Goal: Find specific page/section: Find specific page/section

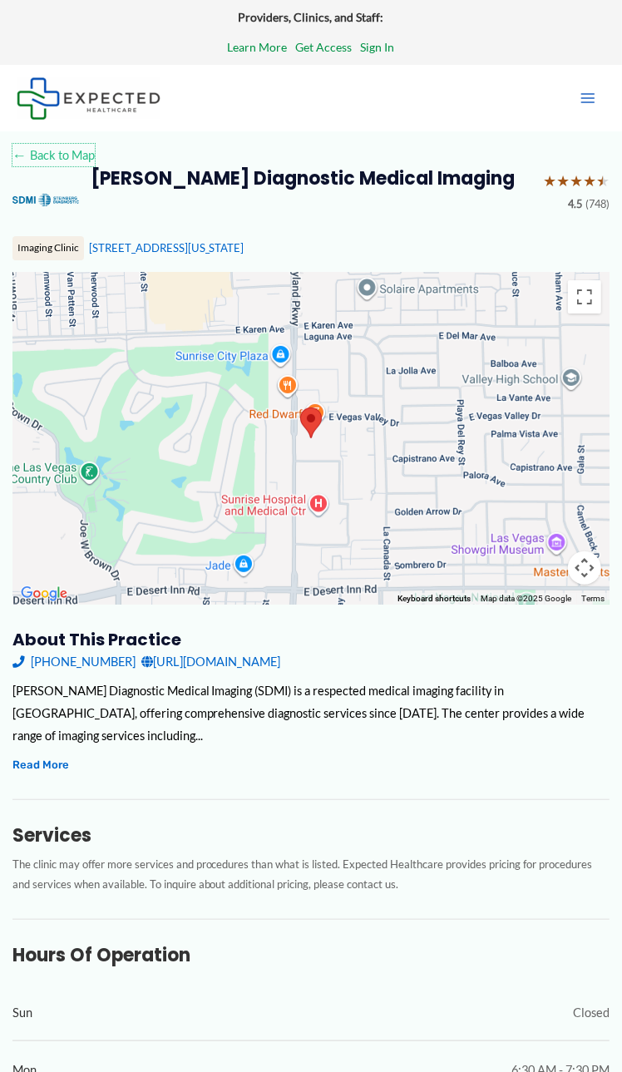
click at [47, 150] on link "← Back to Map" at bounding box center [53, 155] width 82 height 22
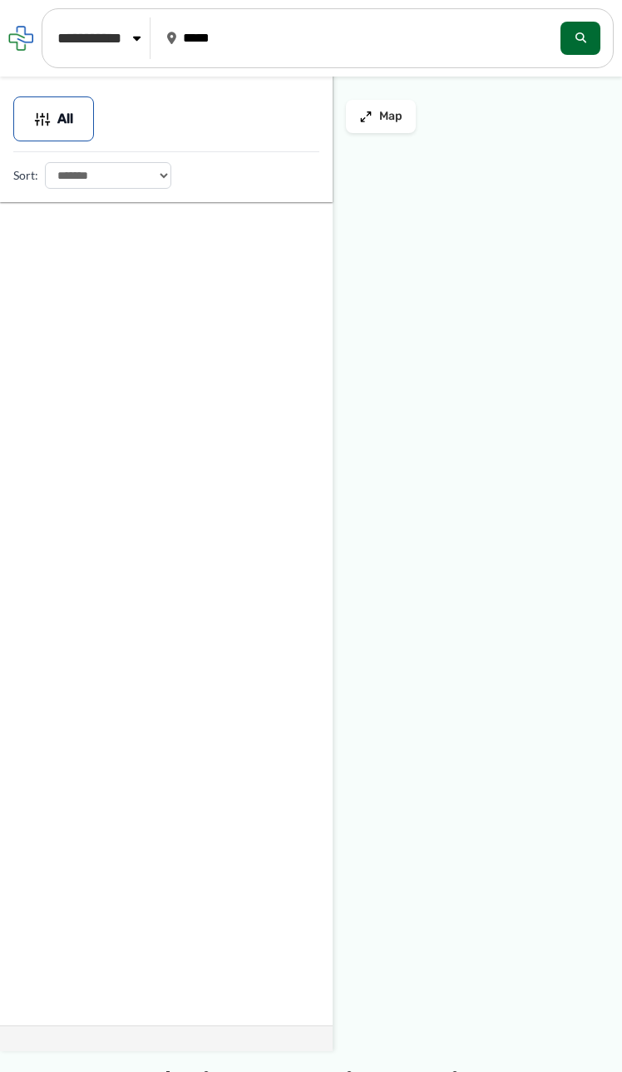
type input "*****"
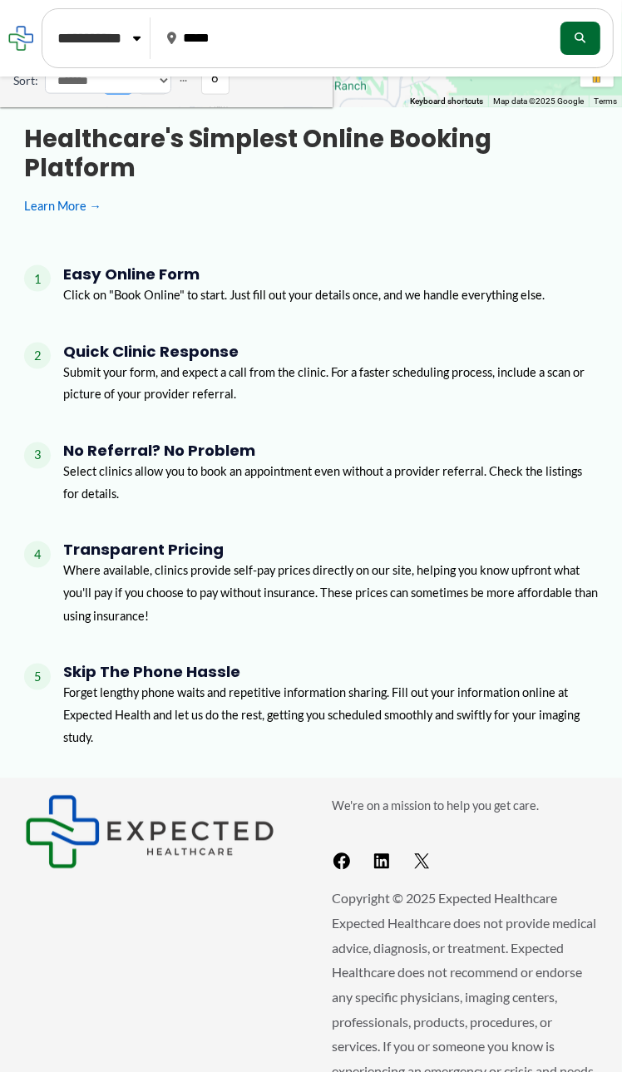
scroll to position [1095, 0]
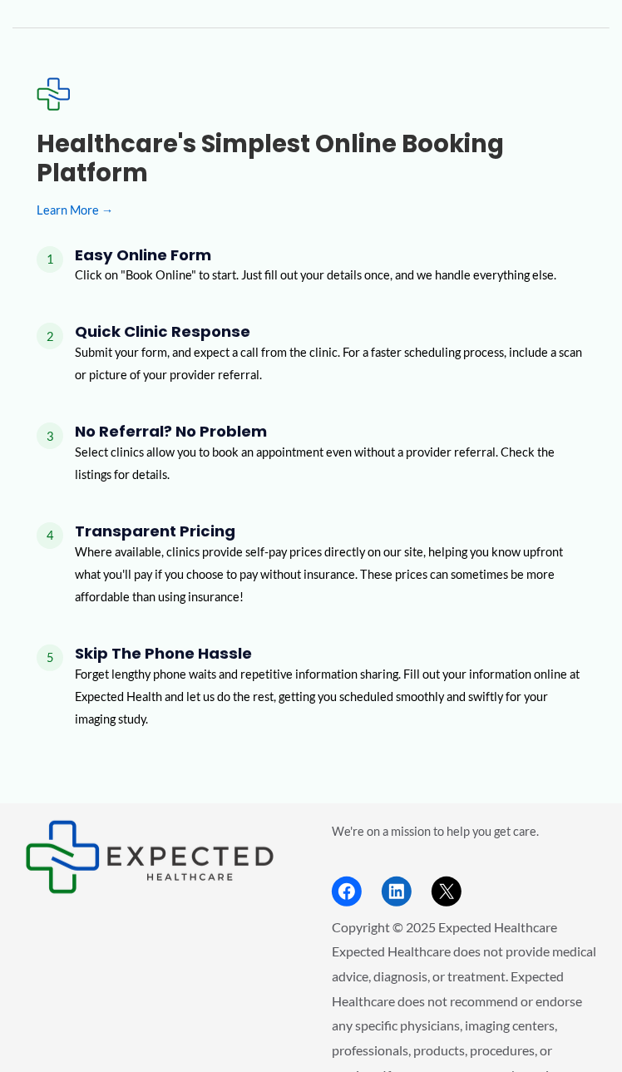
scroll to position [2362, 0]
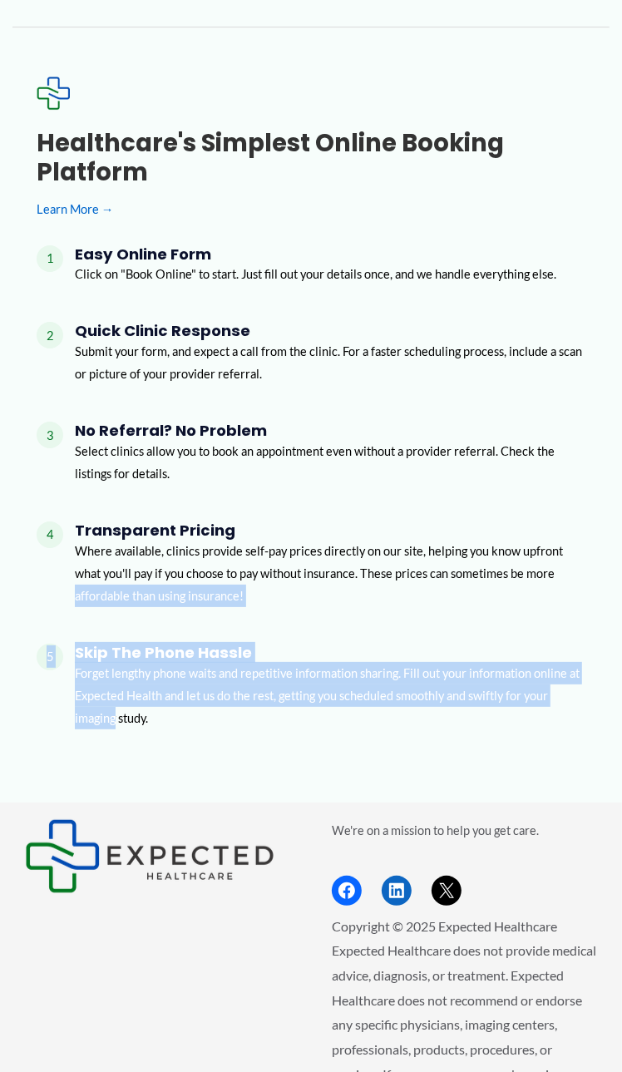
click at [29, 673] on div "Healthcare's simplest online booking platform Learn More → 1 Easy Online Form C…" at bounding box center [311, 409] width 598 height 665
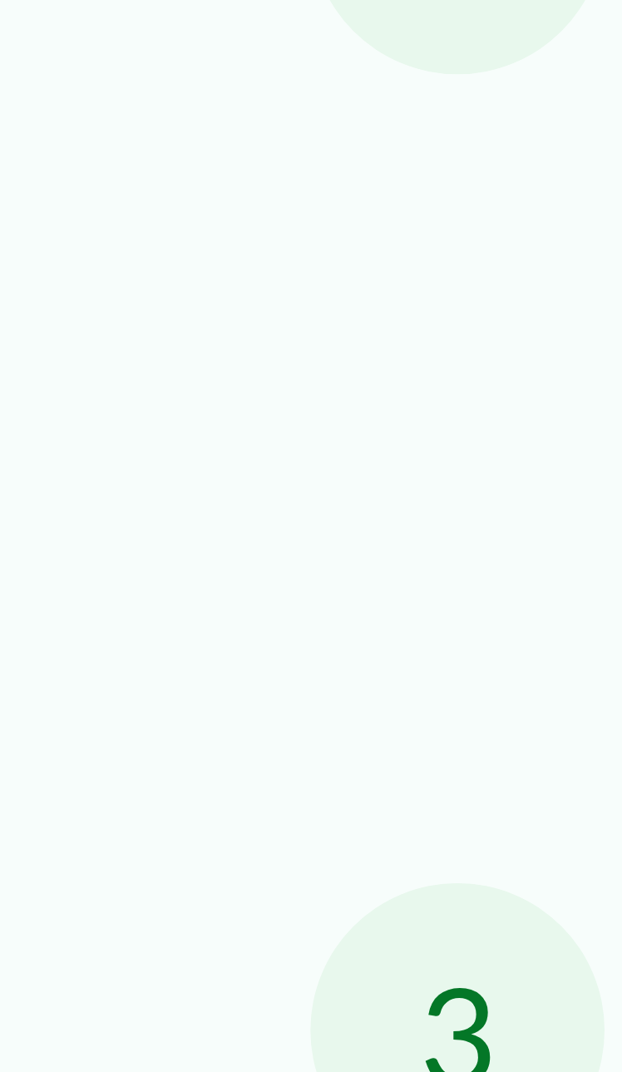
scroll to position [2379, 0]
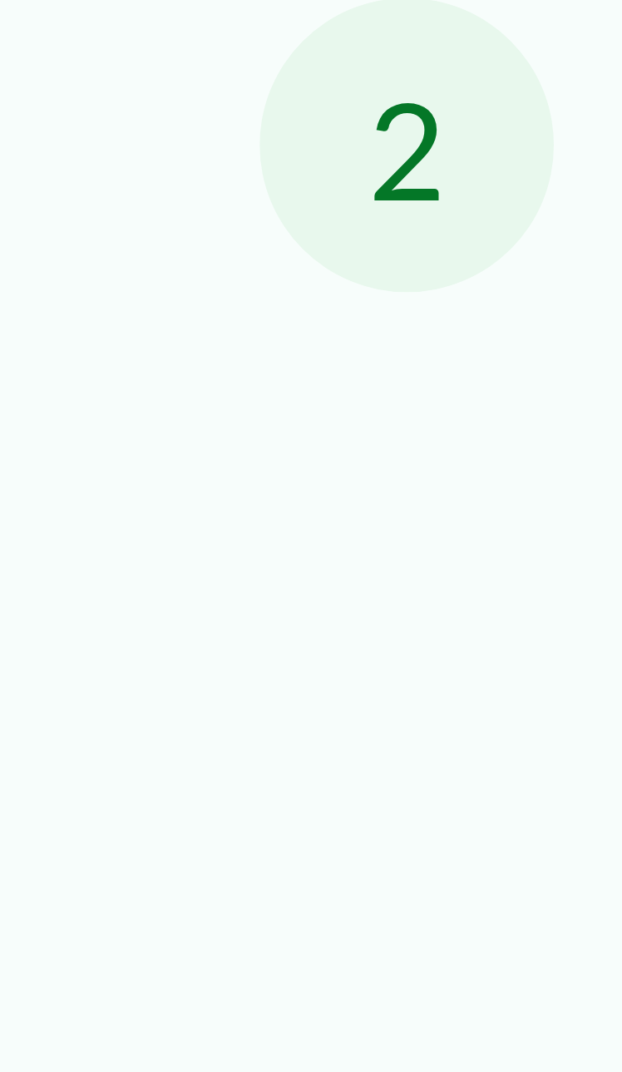
click at [14, 319] on div "Healthcare's simplest online booking platform Learn More → 1 Easy Online Form C…" at bounding box center [311, 392] width 598 height 665
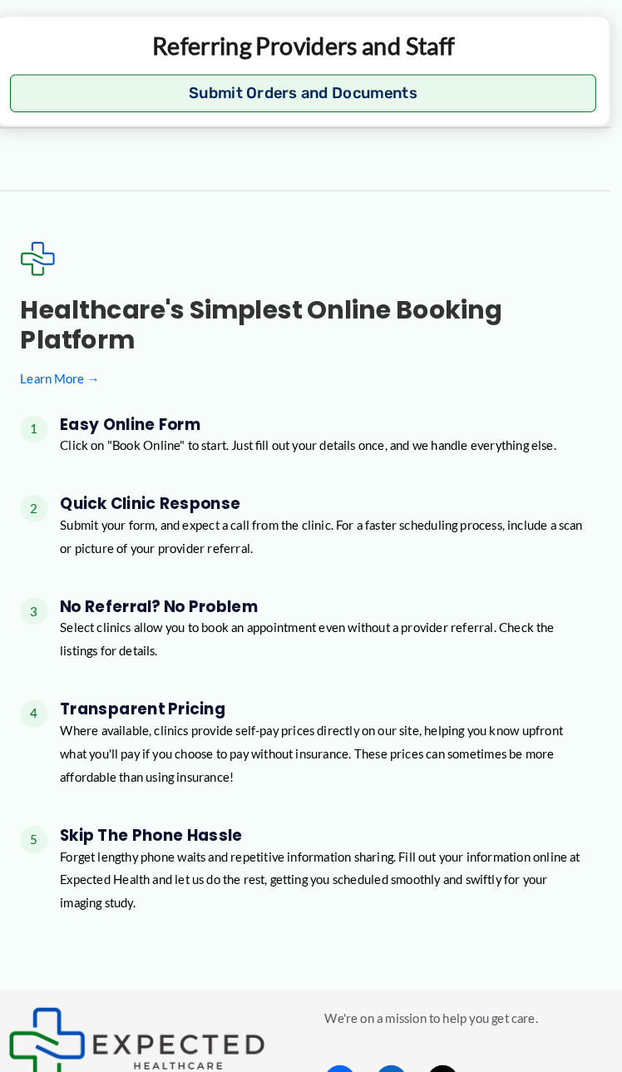
scroll to position [2172, 0]
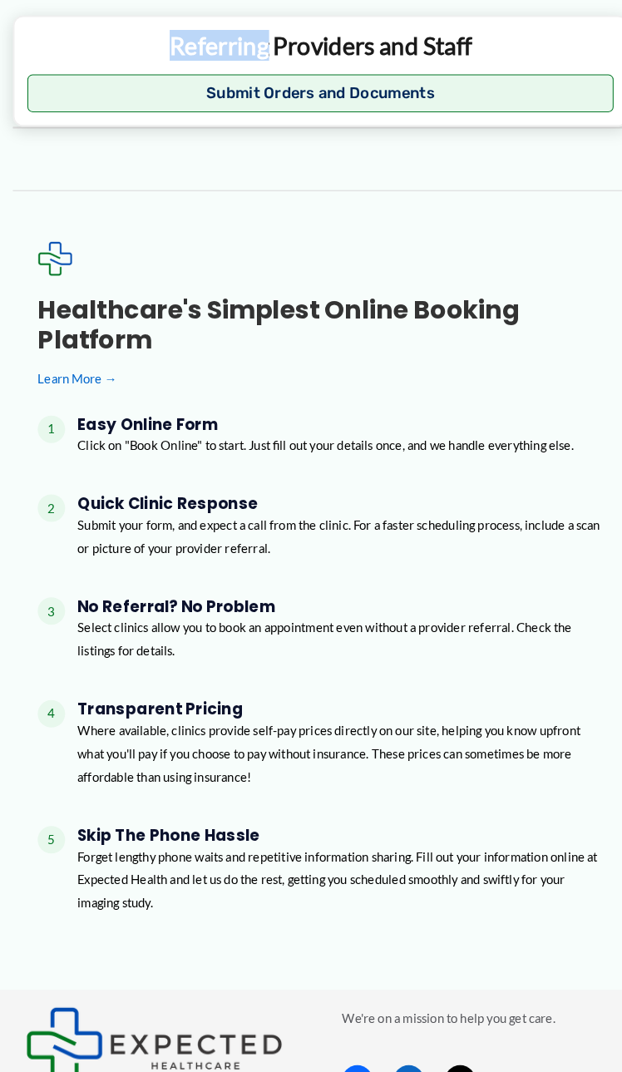
click at [41, 62] on p "Referring Providers and Staff" at bounding box center [312, 77] width 570 height 30
click at [30, 62] on p "Referring Providers and Staff" at bounding box center [312, 77] width 570 height 30
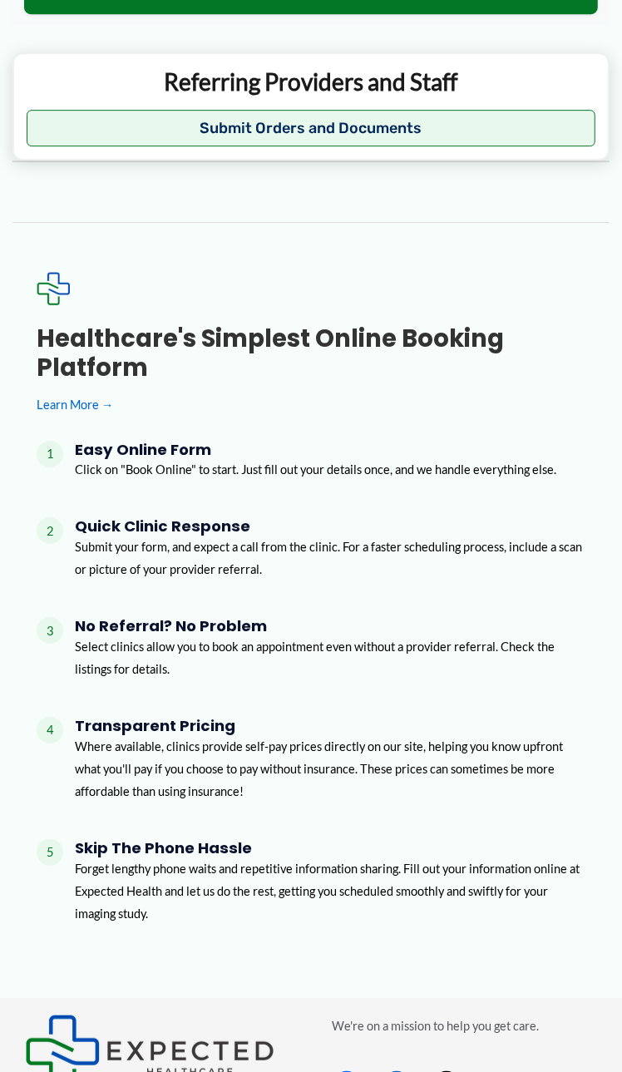
scroll to position [2166, 0]
click at [61, 534] on div "2 Quick Clinic Response Submit your form, and expect a call from the clinic. Fo…" at bounding box center [312, 556] width 550 height 76
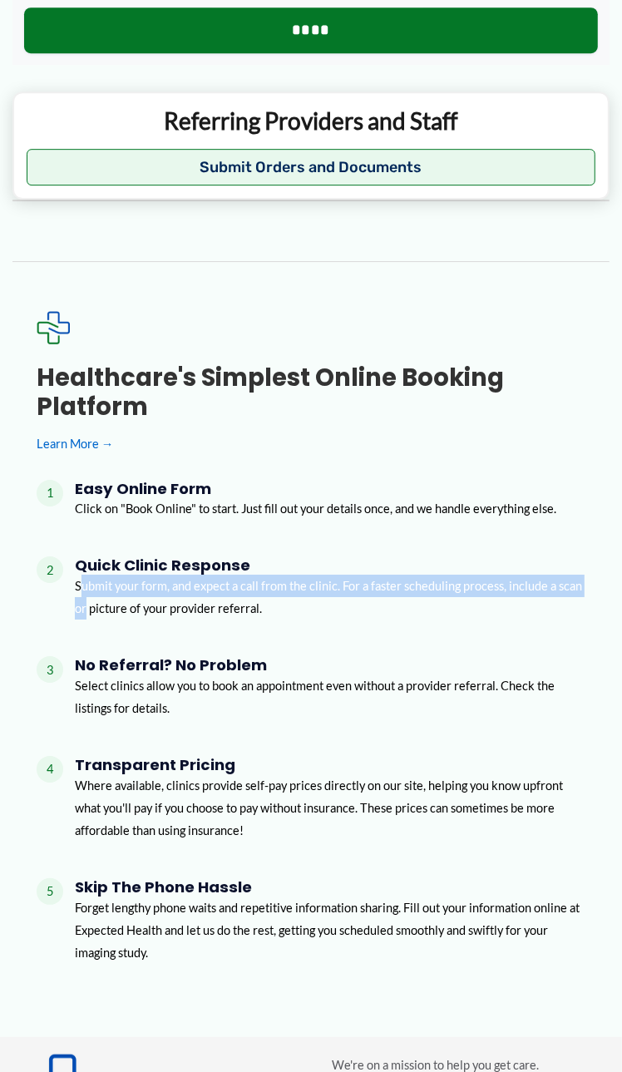
scroll to position [2122, 0]
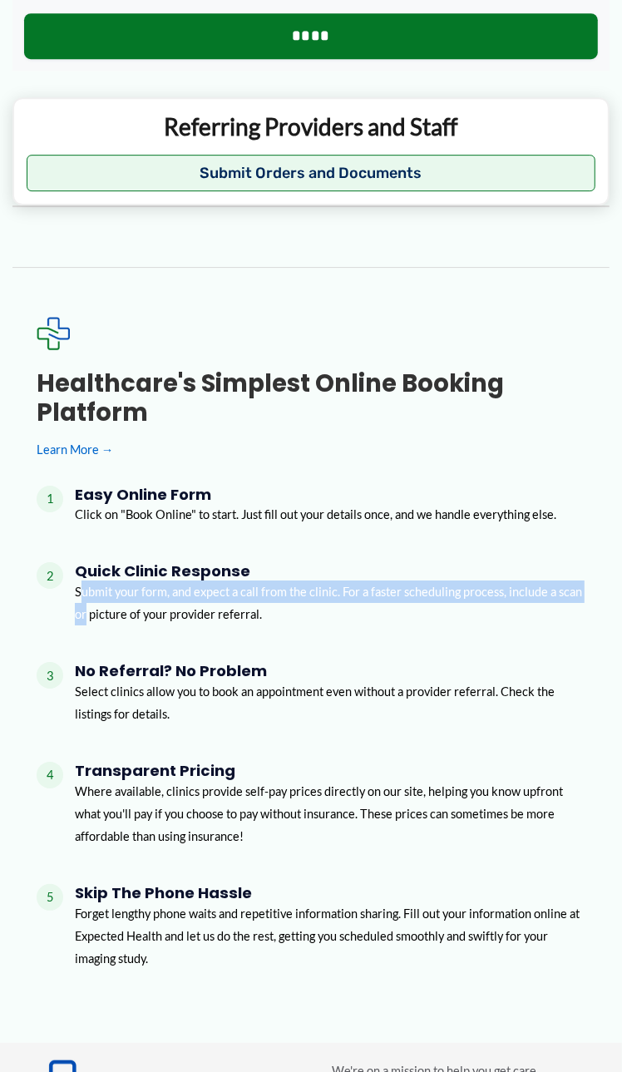
copy p "ubmit your form, and expect a call from the clinic. For a faster scheduling pro…"
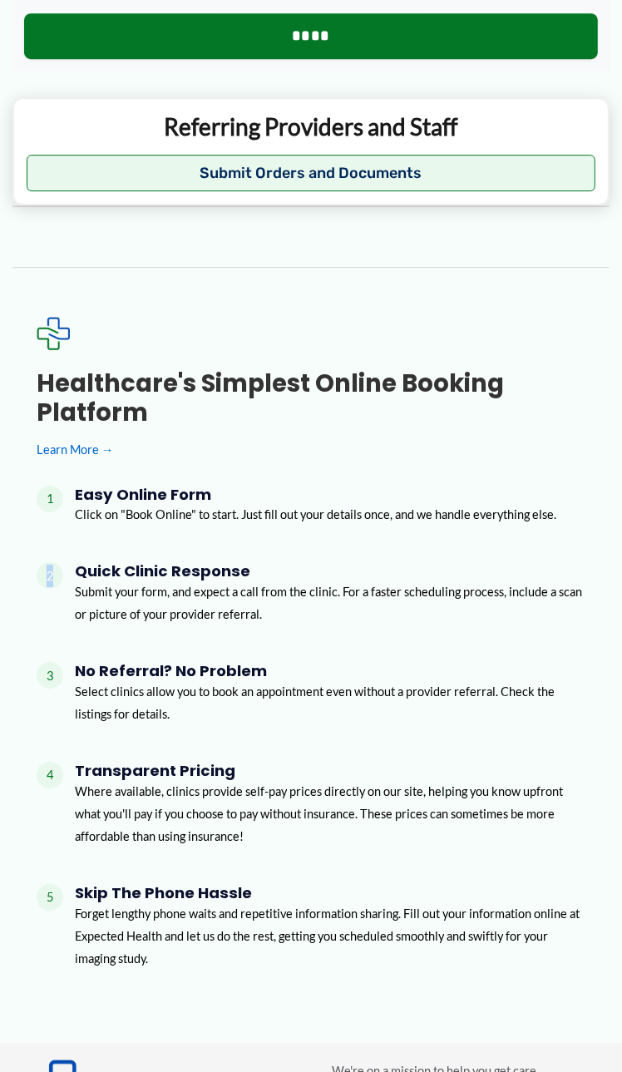
scroll to position [2124, 0]
